Goal: Complete application form

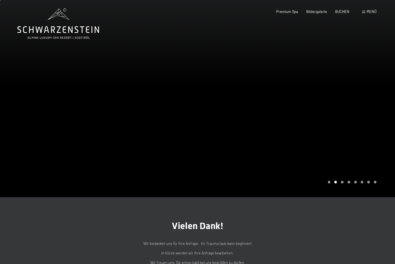
scroll to position [1, 0]
click at [341, 183] on div "Carousel Page 3" at bounding box center [342, 182] width 3 height 3
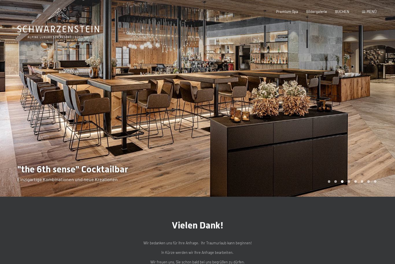
click at [350, 183] on div "Carousel Page 4" at bounding box center [349, 182] width 3 height 3
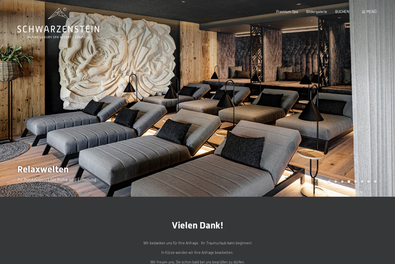
click at [355, 197] on div at bounding box center [297, 98] width 198 height 199
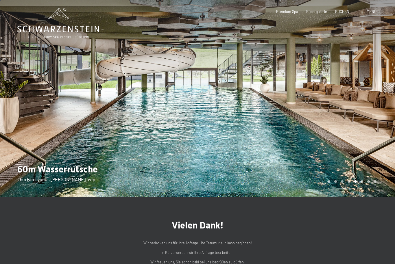
click at [363, 183] on div "Carousel Page 6" at bounding box center [362, 182] width 3 height 3
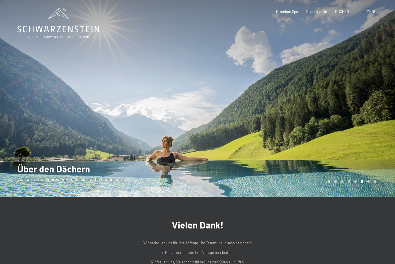
click at [367, 183] on div "Carousel Pagination" at bounding box center [351, 182] width 51 height 3
click at [372, 183] on div "Carousel Pagination" at bounding box center [351, 182] width 51 height 3
click at [367, 193] on div at bounding box center [297, 98] width 198 height 199
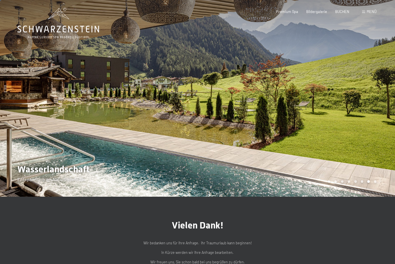
click at [375, 193] on div at bounding box center [297, 98] width 198 height 199
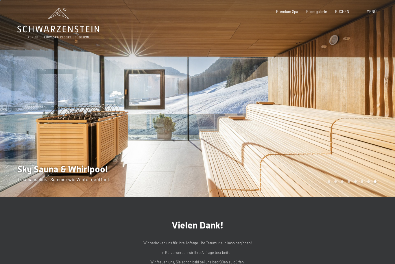
scroll to position [1, 0]
click at [327, 183] on div "Carousel Pagination" at bounding box center [351, 182] width 51 height 3
click at [320, 197] on div at bounding box center [297, 98] width 198 height 199
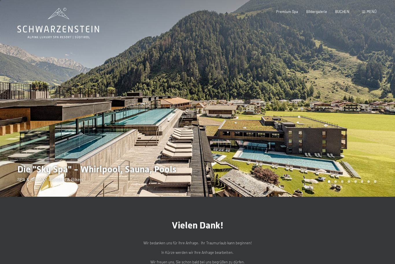
click at [335, 183] on div "Carousel Page 2" at bounding box center [336, 182] width 3 height 3
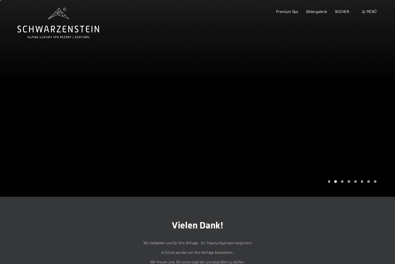
click at [342, 183] on div "Carousel Page 3" at bounding box center [342, 182] width 3 height 3
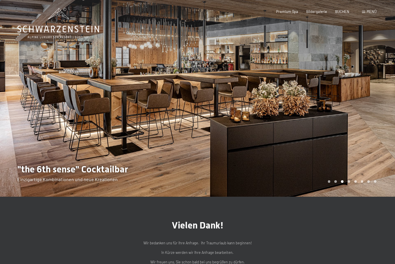
click at [349, 183] on div "Carousel Page 4" at bounding box center [349, 182] width 3 height 3
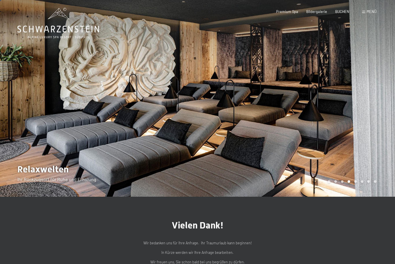
click at [356, 193] on div at bounding box center [297, 98] width 198 height 199
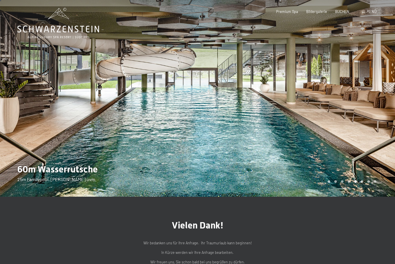
click at [361, 183] on div "Carousel Page 6" at bounding box center [362, 182] width 3 height 3
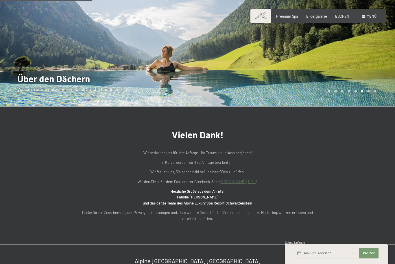
scroll to position [0, 0]
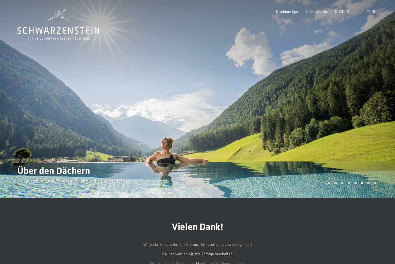
click at [368, 185] on div "Carousel Page 7" at bounding box center [368, 183] width 3 height 3
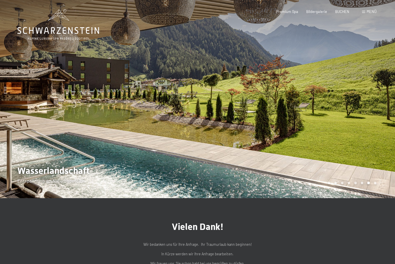
click at [375, 185] on div "Carousel Page 8" at bounding box center [375, 183] width 3 height 3
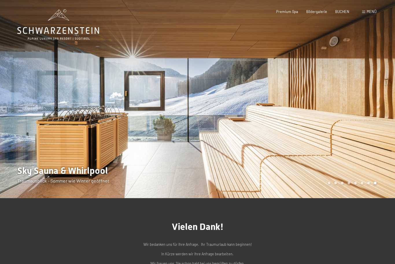
click at [330, 185] on div "Carousel Page 1" at bounding box center [329, 183] width 3 height 3
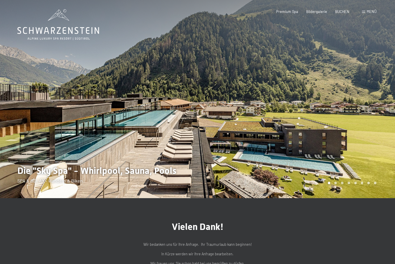
click at [337, 194] on div at bounding box center [297, 99] width 198 height 199
